Goal: Task Accomplishment & Management: Use online tool/utility

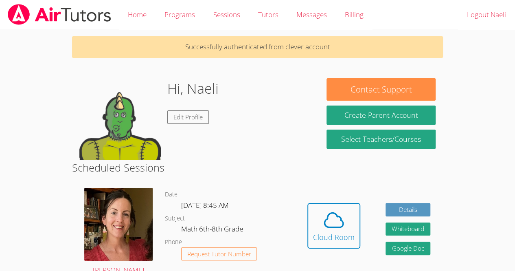
click at [382, 234] on div "Hidden Cloud Room Details Whiteboard Hidden Google Doc" at bounding box center [369, 231] width 148 height 100
click at [337, 228] on icon at bounding box center [333, 219] width 23 height 23
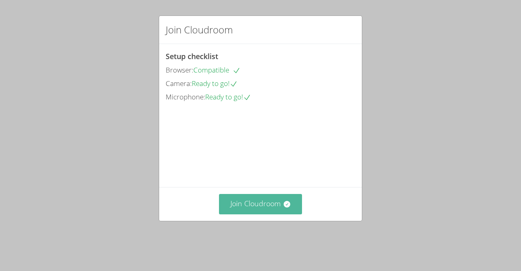
click at [266, 211] on button "Join Cloudroom" at bounding box center [260, 204] width 83 height 20
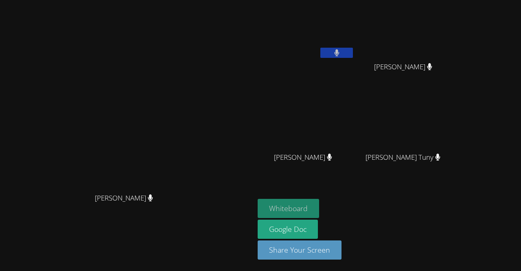
click at [319, 205] on button "Whiteboard" at bounding box center [288, 208] width 61 height 19
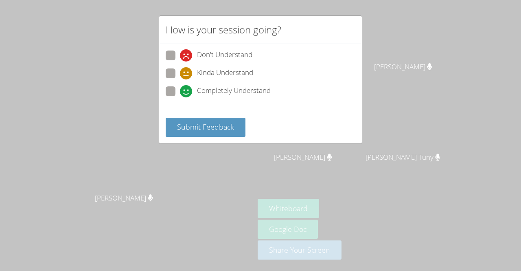
click at [224, 92] on span "Completely Understand" at bounding box center [234, 91] width 74 height 12
click at [187, 92] on input "Completely Understand" at bounding box center [183, 89] width 7 height 7
radio input "true"
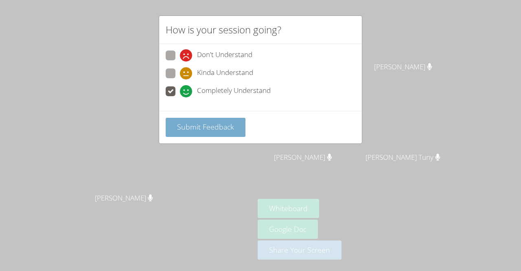
click at [211, 124] on span "Submit Feedback" at bounding box center [205, 127] width 57 height 10
